Goal: Task Accomplishment & Management: Manage account settings

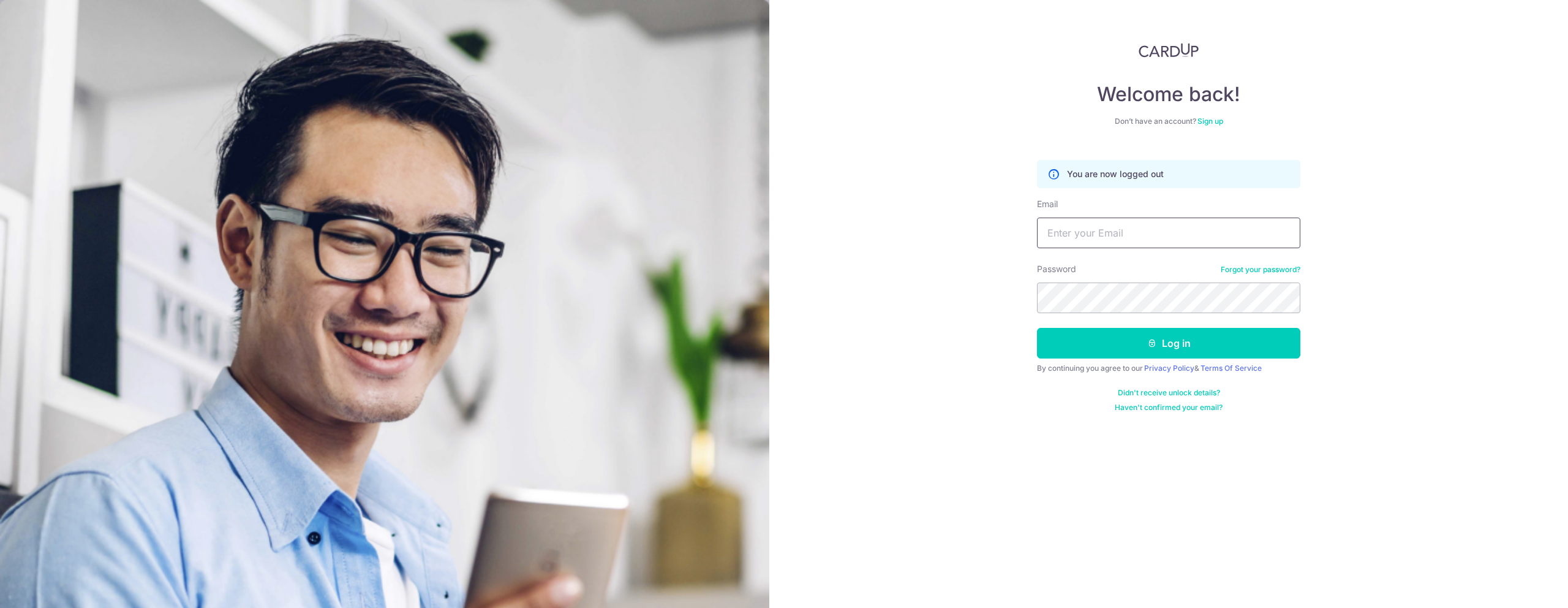
type input "[PERSON_NAME][EMAIL_ADDRESS][DOMAIN_NAME]"
click at [1137, 336] on button "Log in" at bounding box center [1169, 343] width 264 height 31
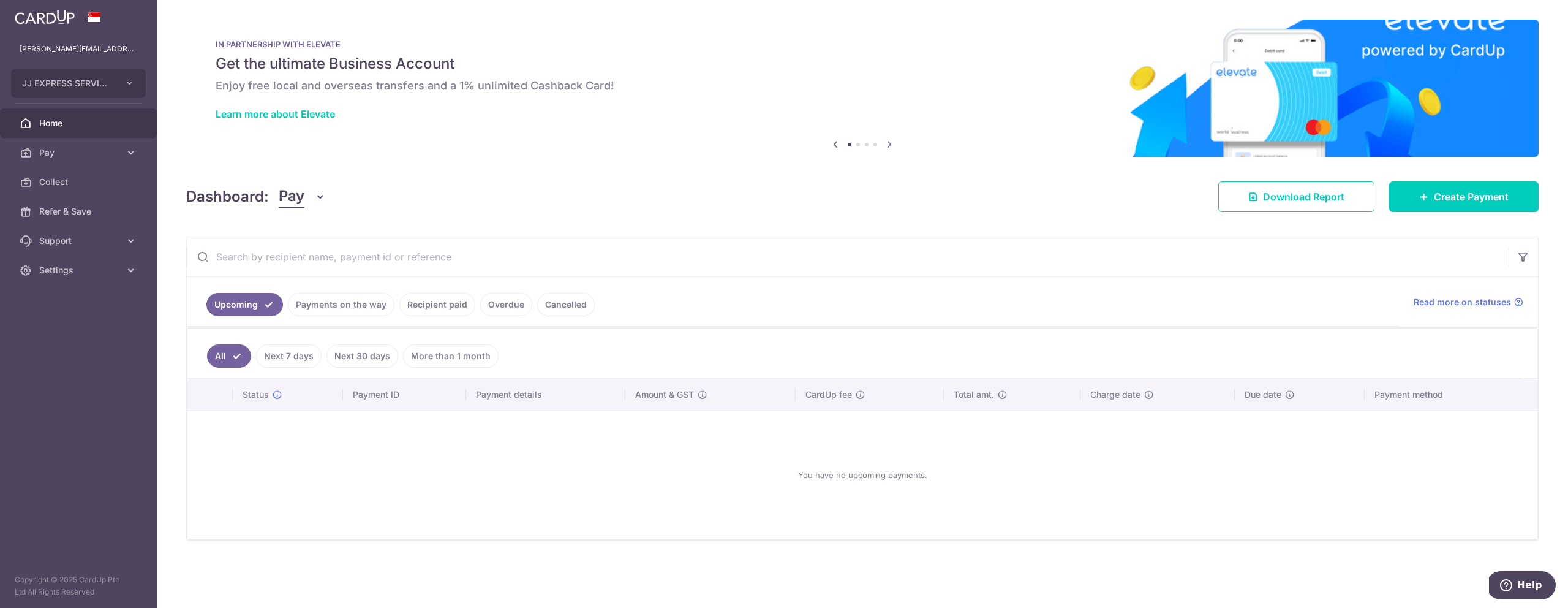
click at [368, 311] on link "Payments on the way" at bounding box center [341, 304] width 106 height 23
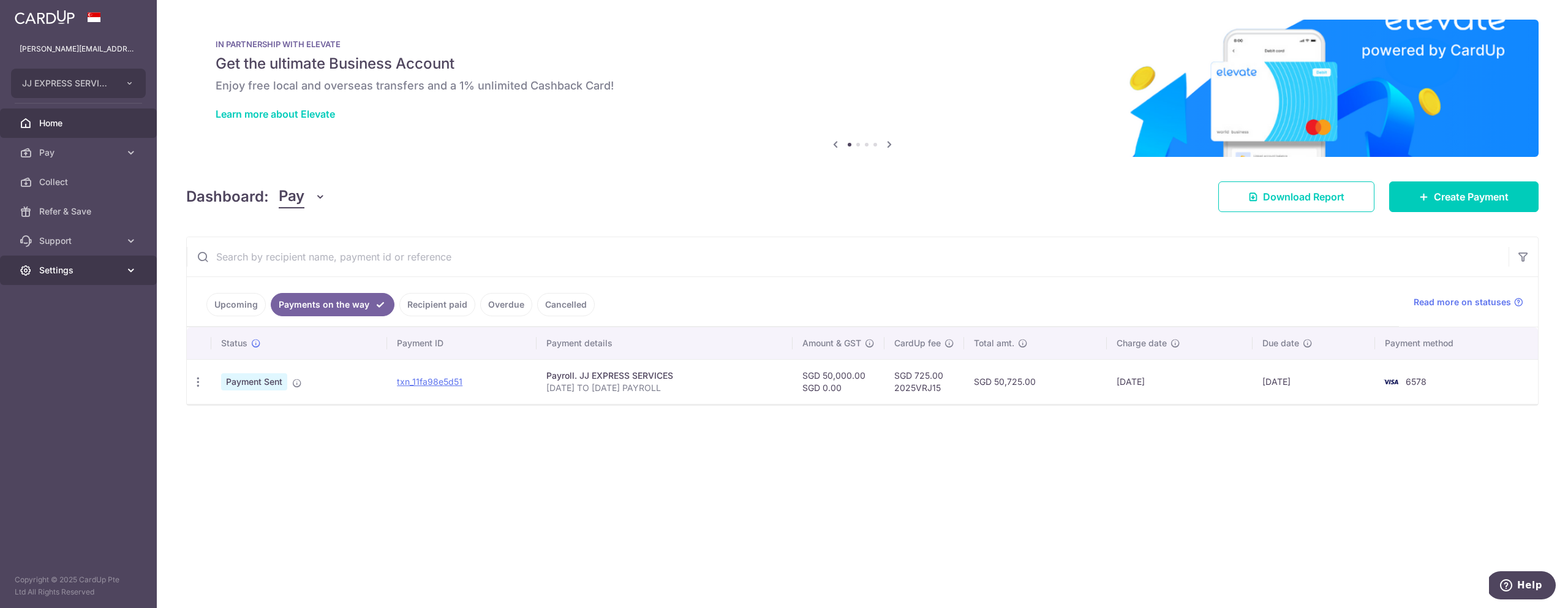
click at [89, 273] on span "Settings" at bounding box center [79, 271] width 81 height 13
click at [103, 317] on link "Logout" at bounding box center [78, 329] width 157 height 29
